Goal: Information Seeking & Learning: Learn about a topic

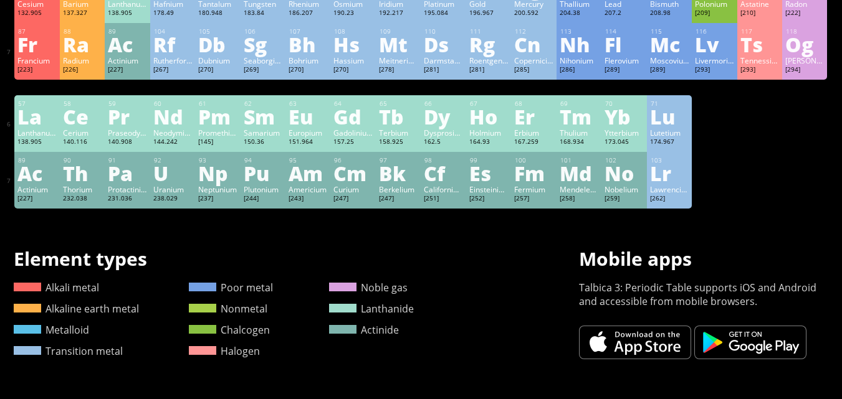
scroll to position [302, 0]
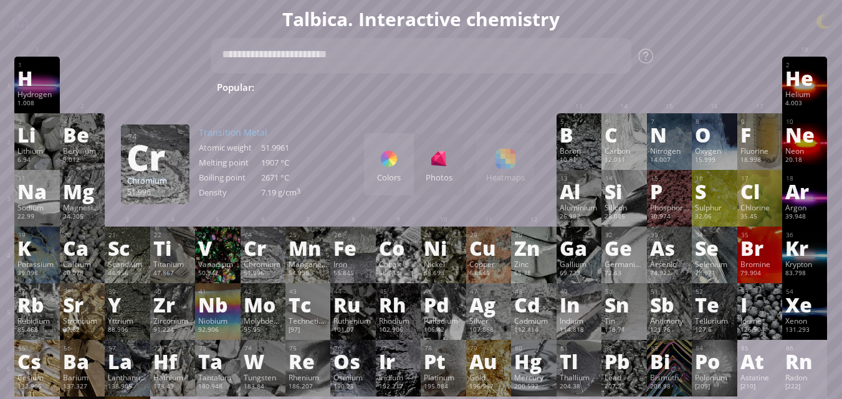
click at [89, 142] on div "Be" at bounding box center [82, 135] width 39 height 20
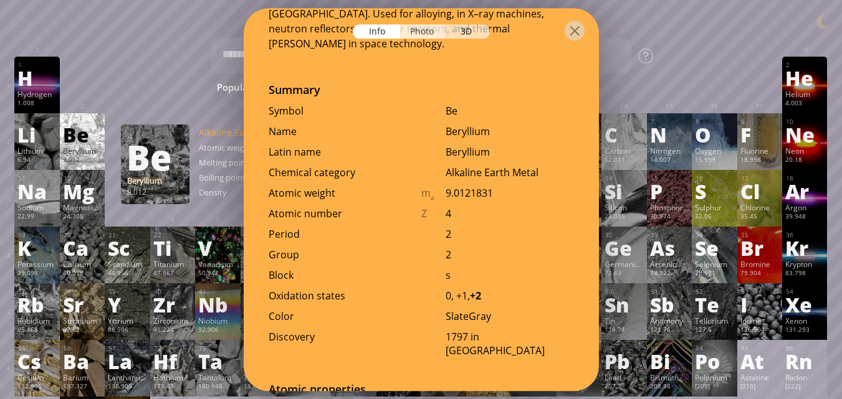
scroll to position [249, 0]
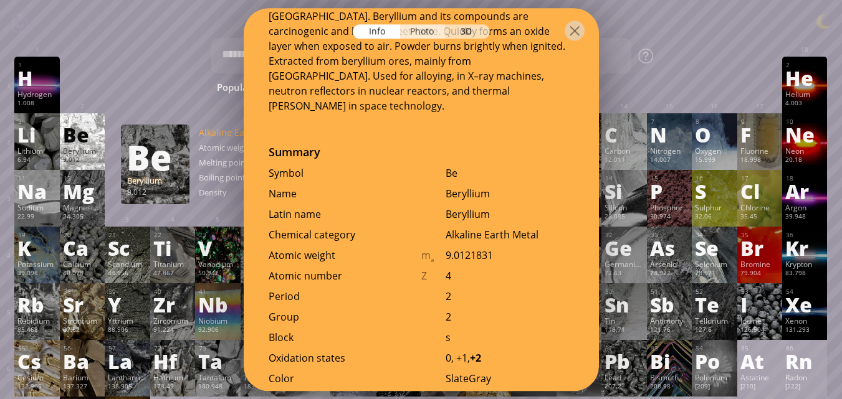
click at [433, 31] on div "Photo" at bounding box center [422, 31] width 45 height 14
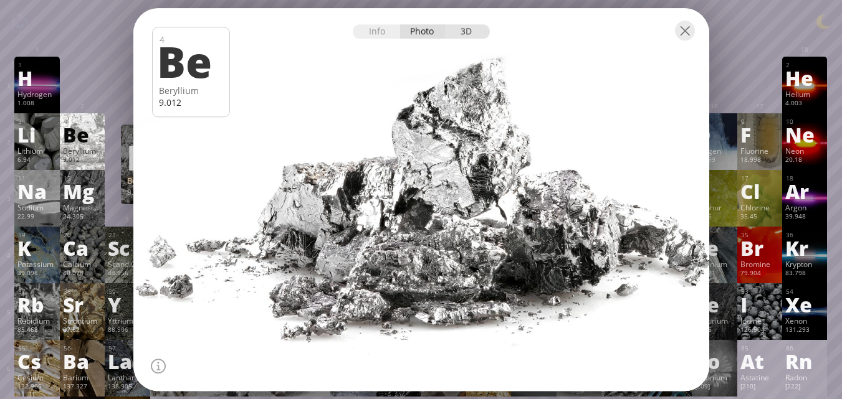
click at [469, 36] on div "3D" at bounding box center [467, 31] width 45 height 14
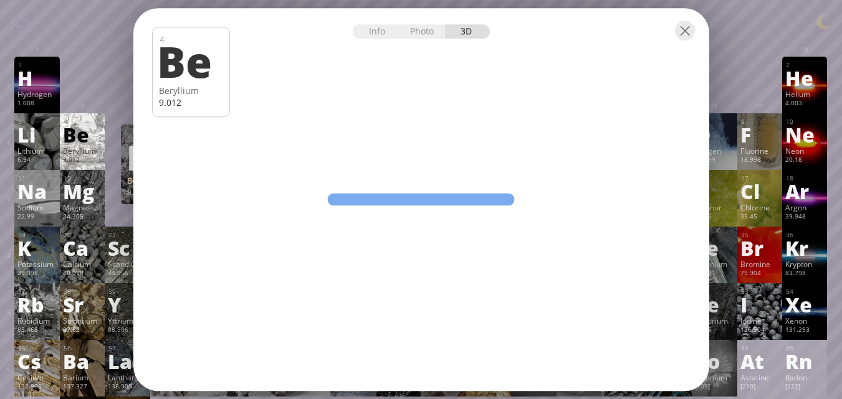
click at [677, 36] on div at bounding box center [685, 31] width 20 height 20
click at [685, 29] on div at bounding box center [685, 31] width 20 height 20
click at [682, 29] on div at bounding box center [685, 31] width 20 height 20
